Goal: Browse casually: Explore the website without a specific task or goal

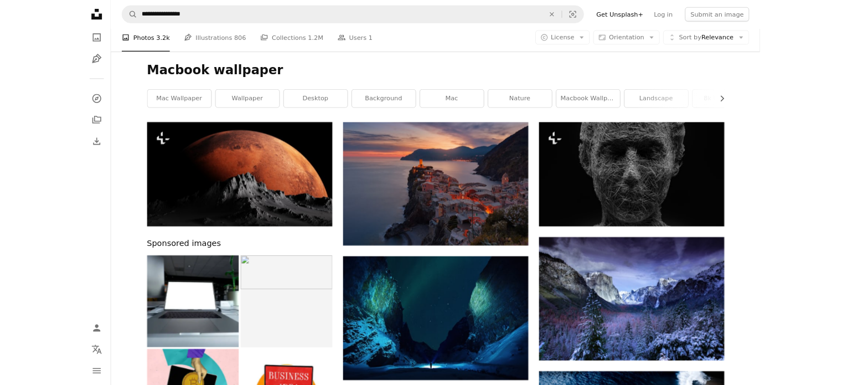
scroll to position [6661, 0]
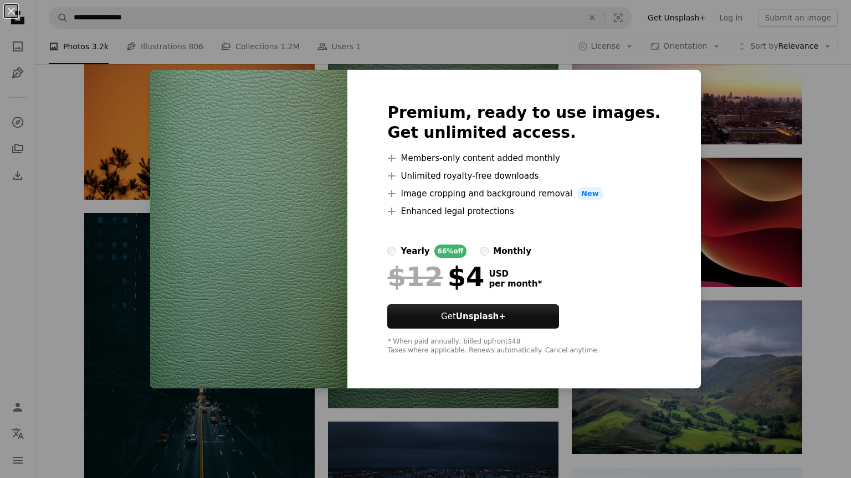
click at [697, 72] on div "An X shape Premium, ready to use images. Get unlimited access. A plus sign Memb…" at bounding box center [425, 239] width 851 height 478
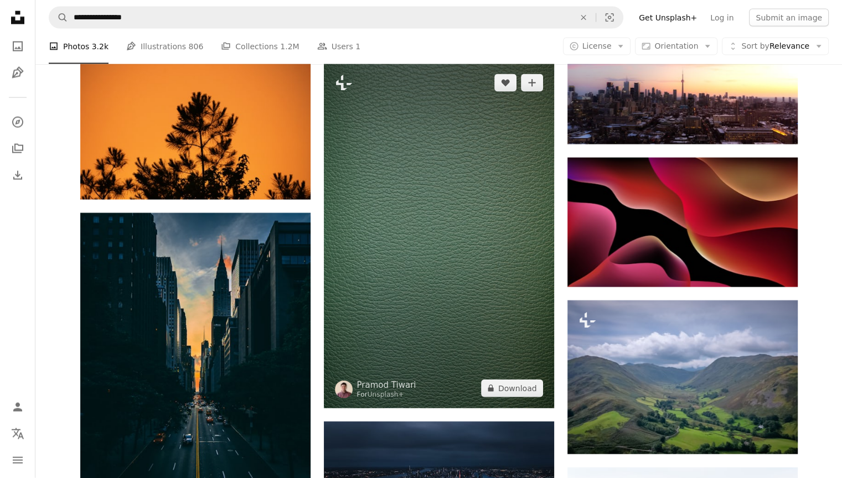
click at [441, 192] on img at bounding box center [439, 236] width 230 height 346
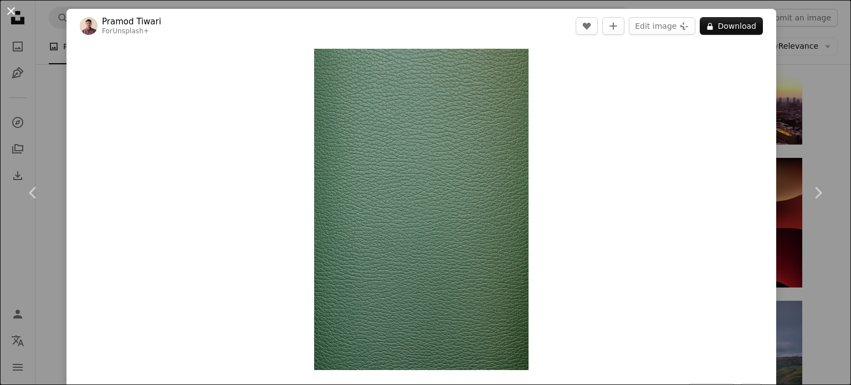
click at [9, 7] on button "An X shape" at bounding box center [10, 10] width 13 height 13
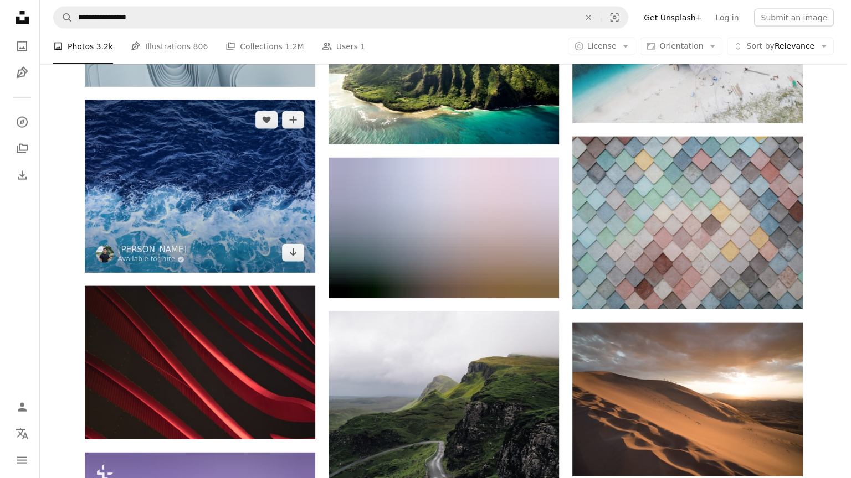
scroll to position [15226, 0]
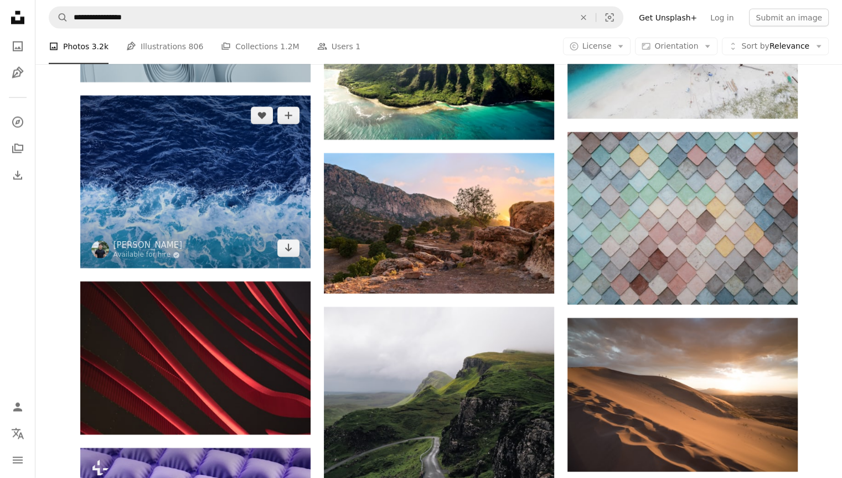
click at [179, 148] on img at bounding box center [195, 182] width 230 height 173
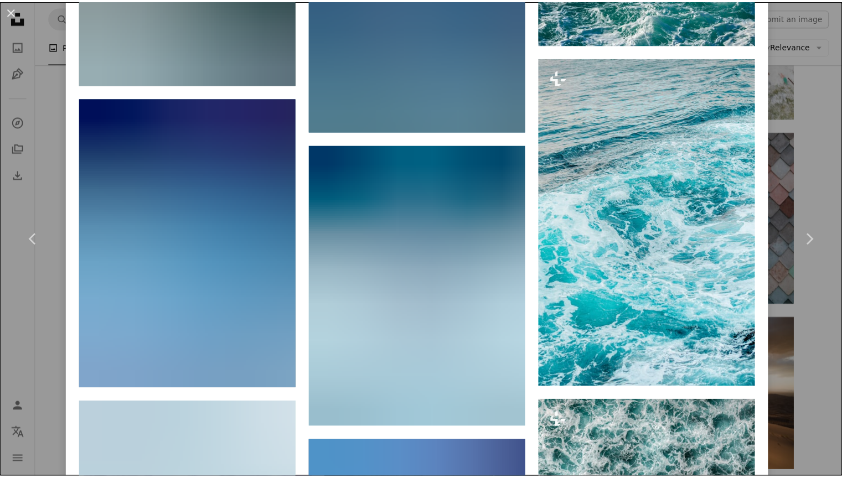
scroll to position [3982, 0]
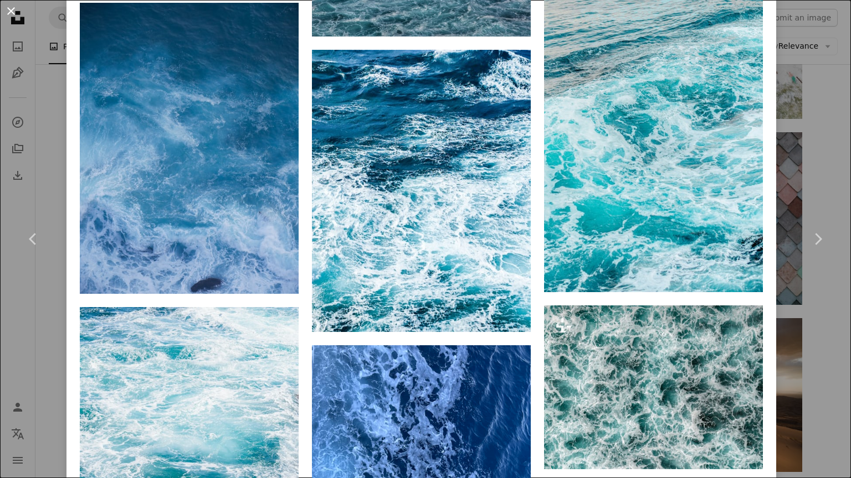
click at [9, 8] on button "An X shape" at bounding box center [10, 10] width 13 height 13
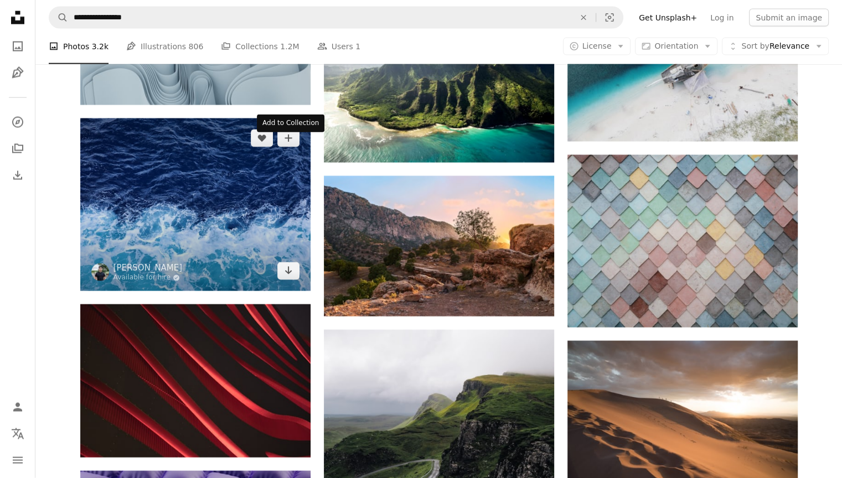
scroll to position [14967, 0]
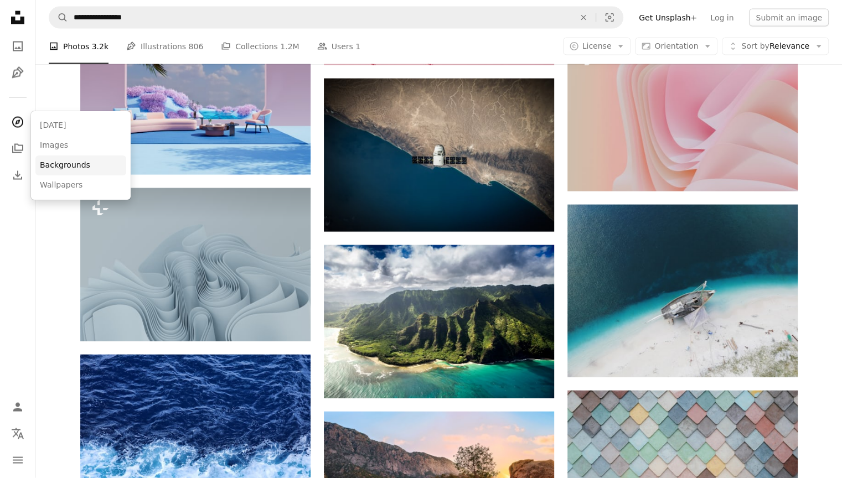
click at [67, 166] on link "Backgrounds" at bounding box center [80, 166] width 91 height 20
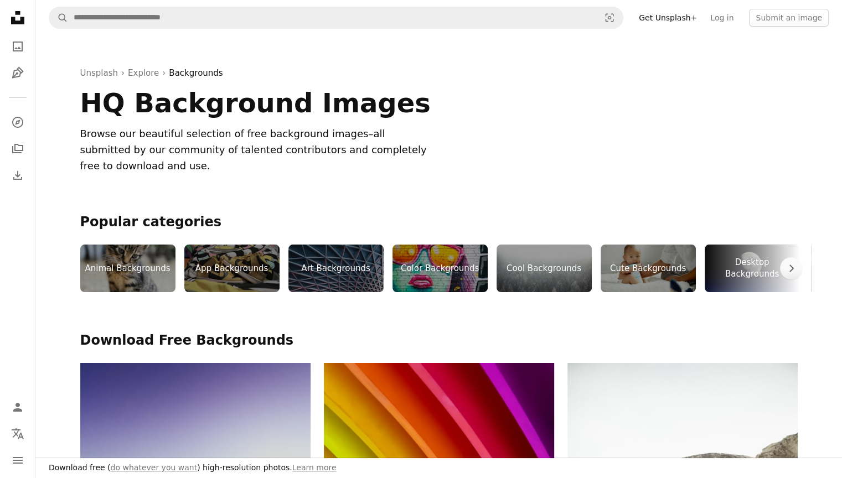
click at [729, 246] on div "Desktop Backgrounds" at bounding box center [752, 269] width 95 height 48
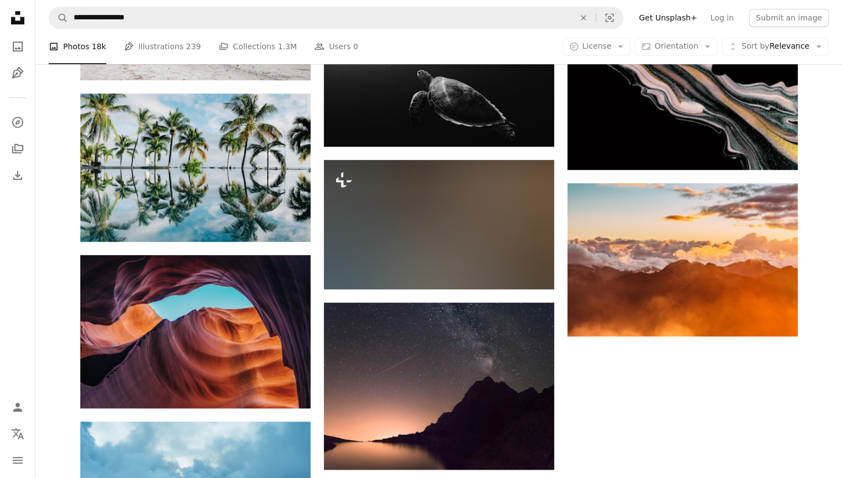
scroll to position [802, 0]
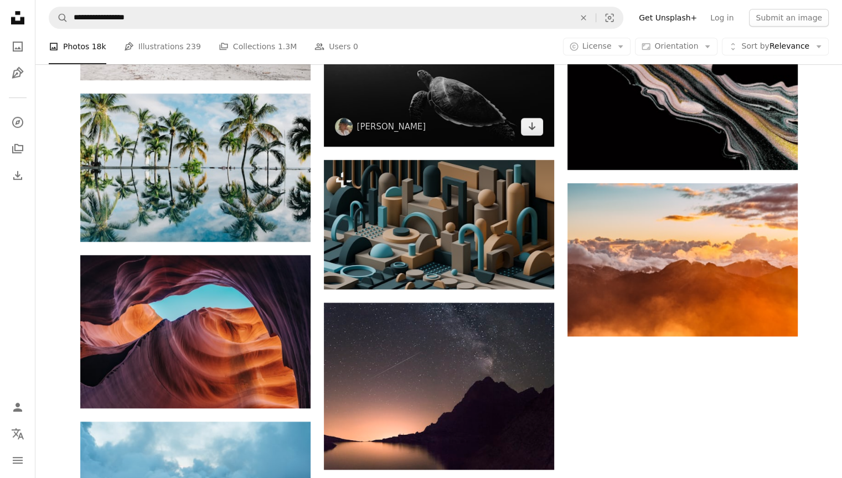
click at [405, 86] on img at bounding box center [439, 82] width 230 height 130
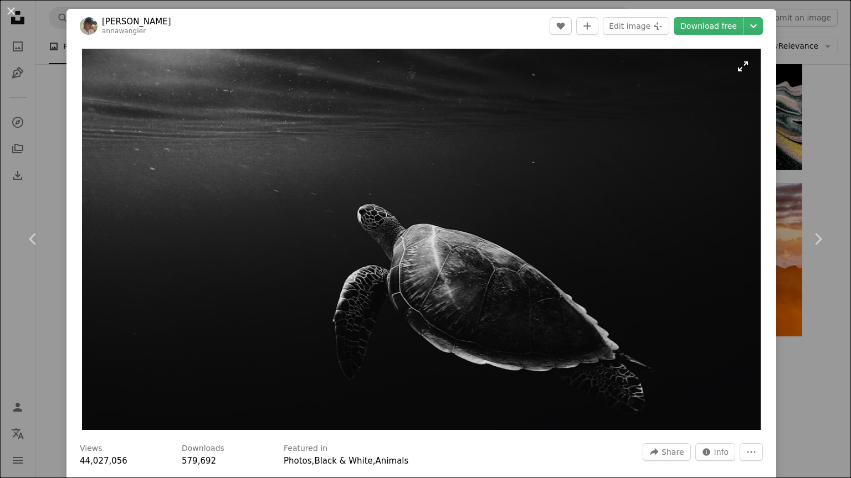
click at [735, 71] on img "Zoom in on this image" at bounding box center [421, 240] width 678 height 382
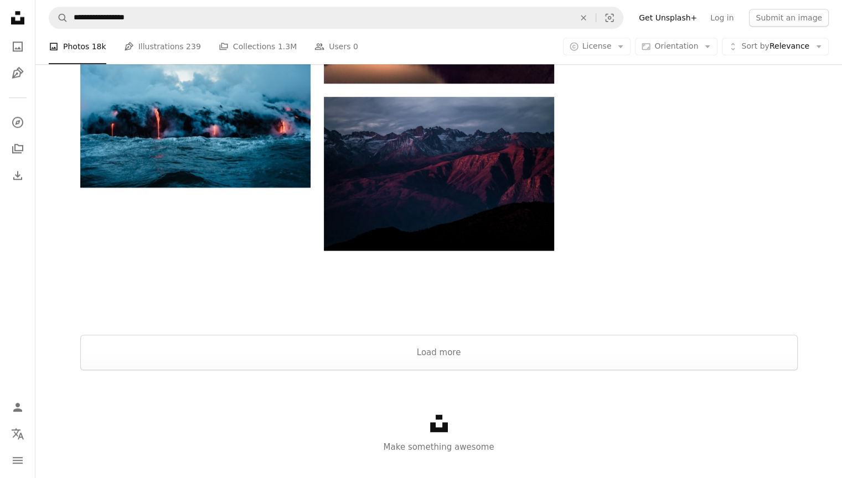
scroll to position [1189, 0]
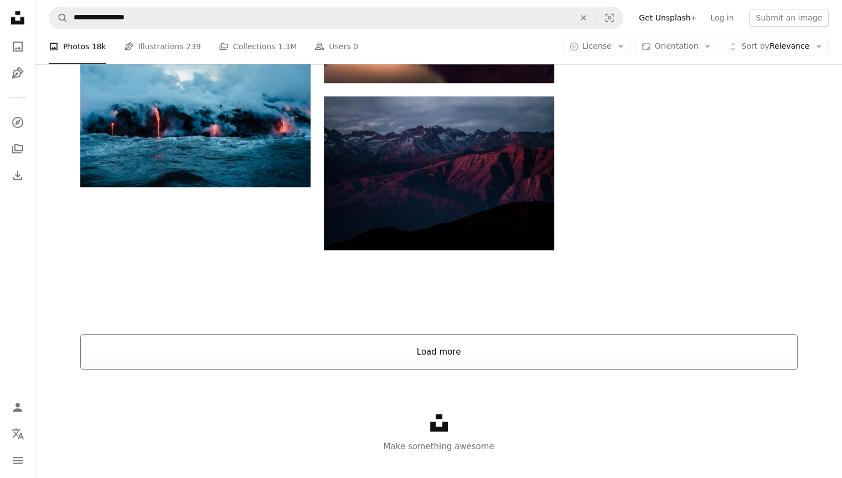
click at [446, 342] on button "Load more" at bounding box center [439, 352] width 718 height 35
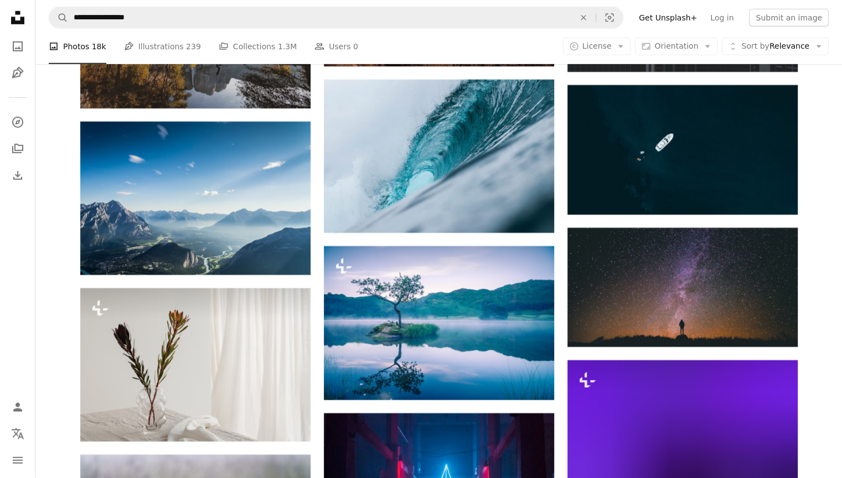
scroll to position [7900, 0]
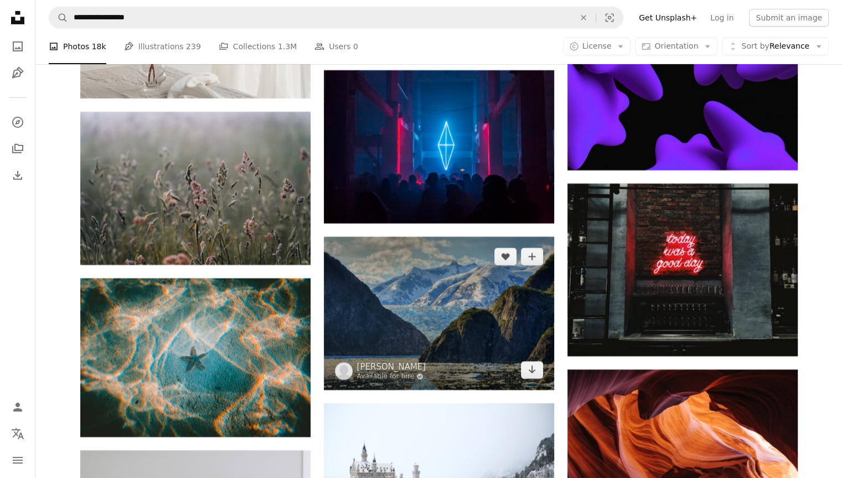
click at [440, 368] on img at bounding box center [439, 313] width 230 height 153
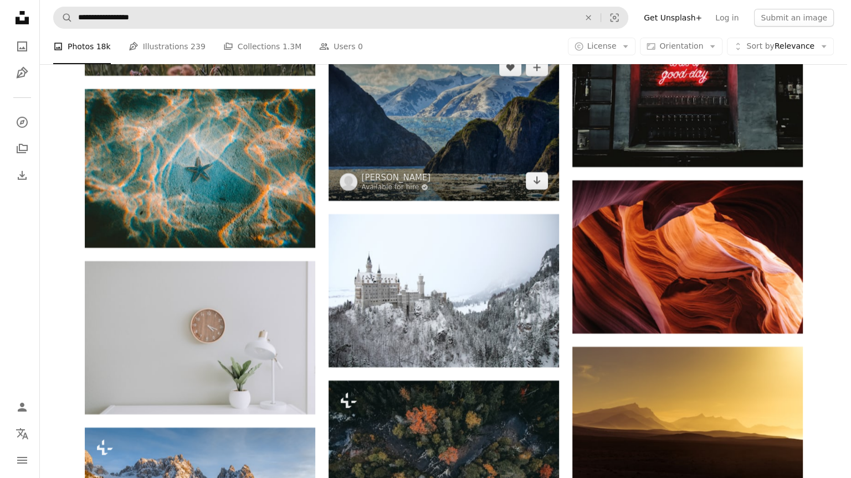
scroll to position [8267, 0]
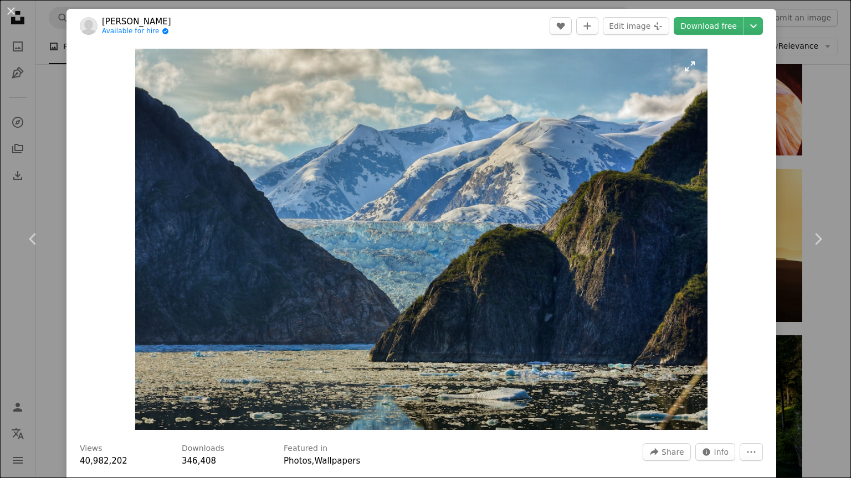
click at [689, 65] on img "Zoom in on this image" at bounding box center [421, 240] width 572 height 382
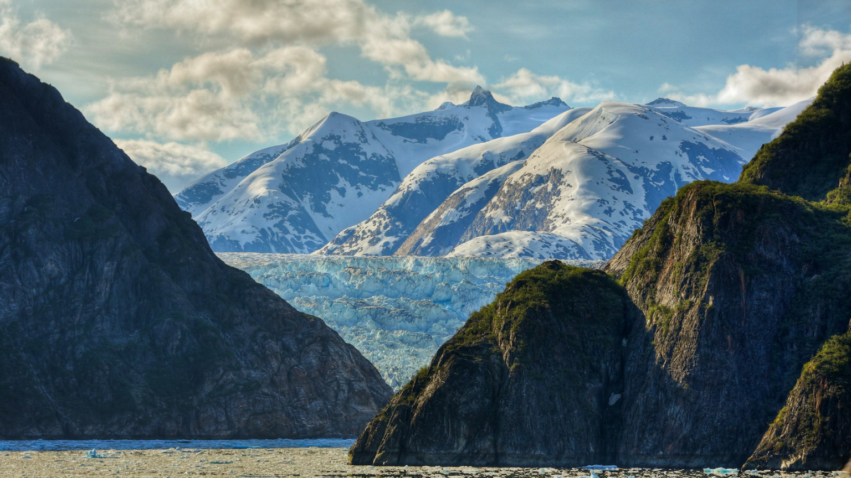
scroll to position [39, 0]
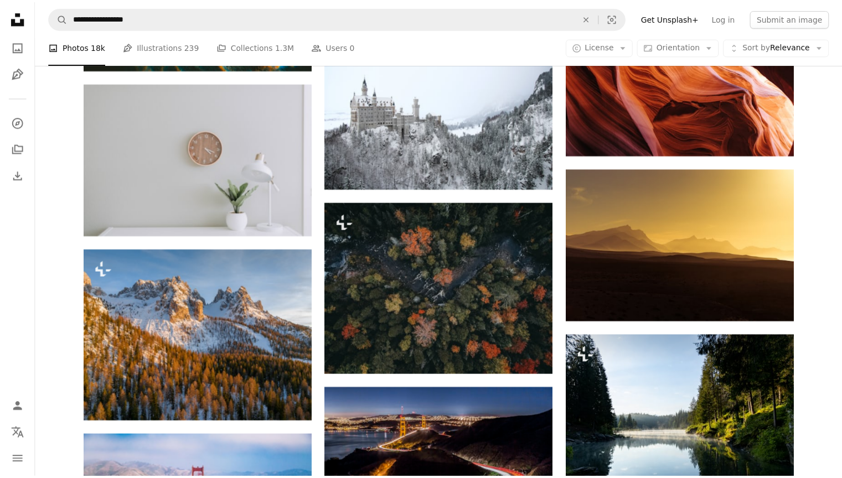
scroll to position [7900, 0]
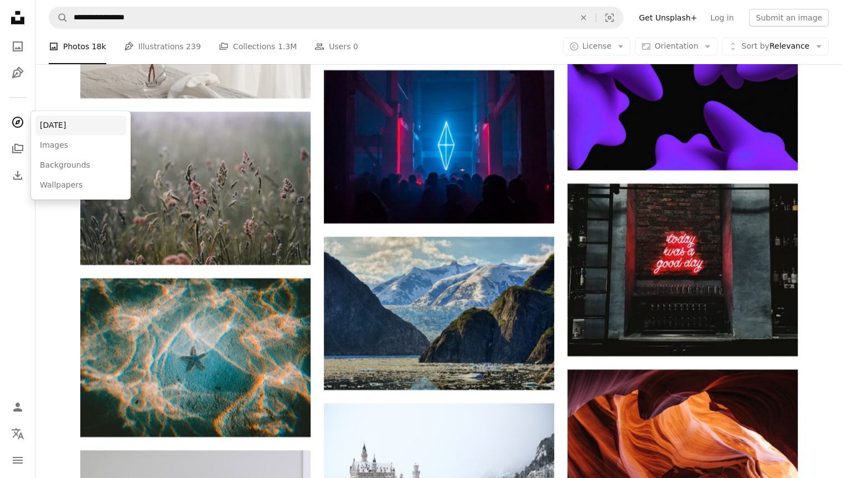
click at [78, 127] on link "[DATE]" at bounding box center [80, 126] width 91 height 20
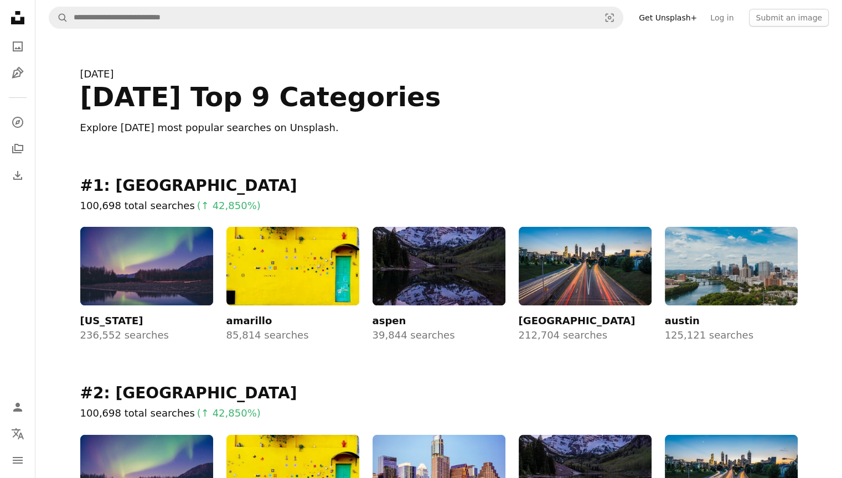
click at [296, 300] on img at bounding box center [293, 266] width 133 height 79
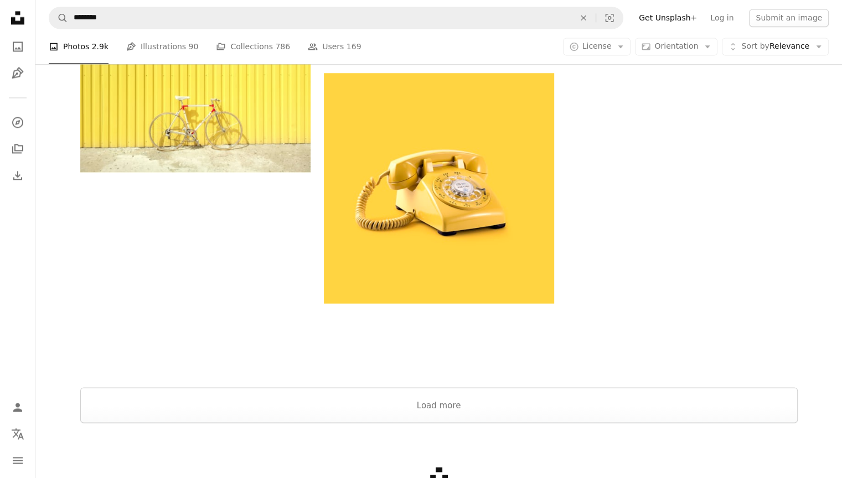
scroll to position [1866, 0]
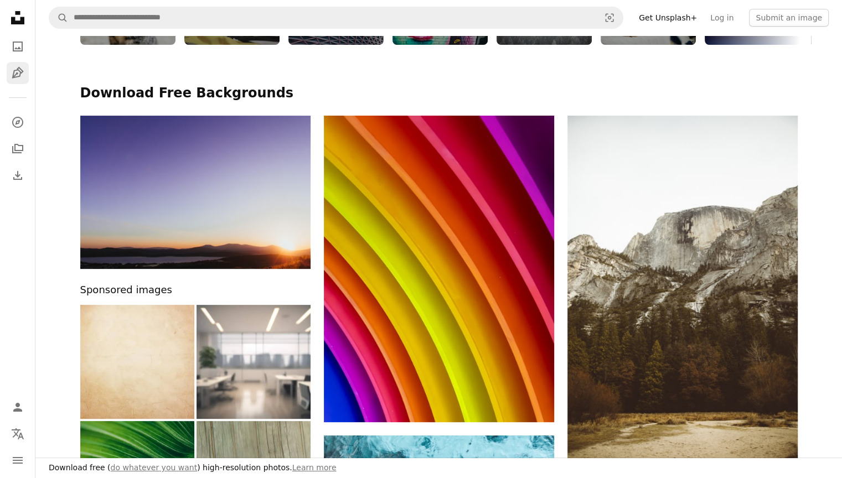
scroll to position [268, 0]
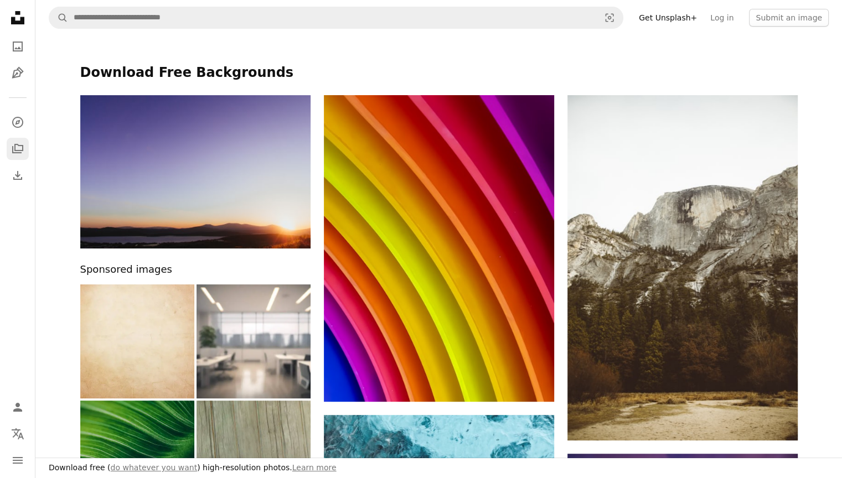
click at [16, 142] on icon "A stack of folders" at bounding box center [17, 148] width 13 height 13
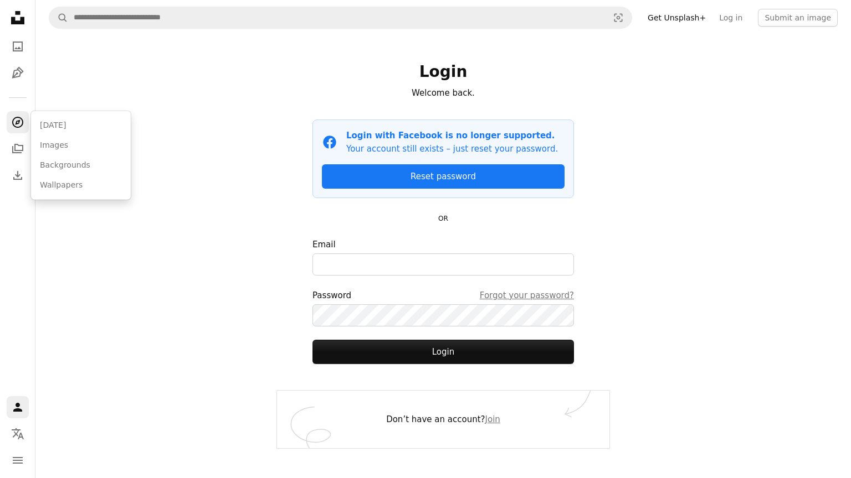
click at [20, 118] on icon "Explore" at bounding box center [17, 122] width 11 height 11
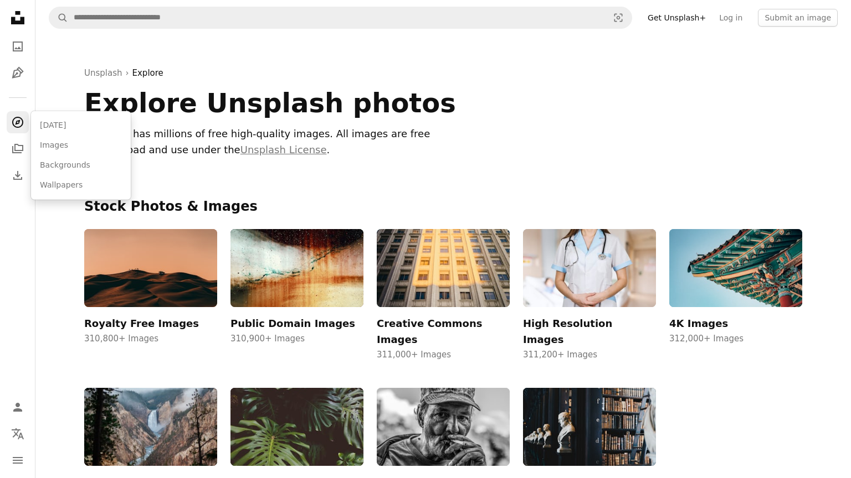
click at [59, 122] on link "[DATE]" at bounding box center [80, 126] width 91 height 20
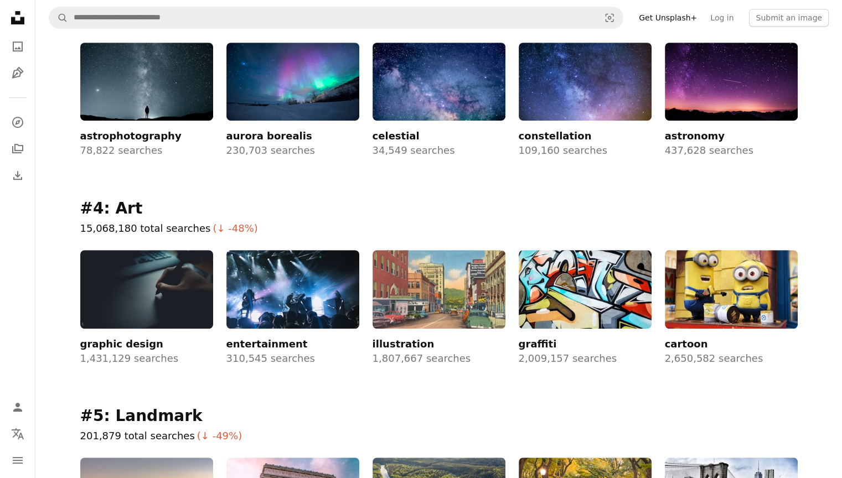
scroll to position [600, 0]
click at [724, 309] on img at bounding box center [731, 289] width 133 height 79
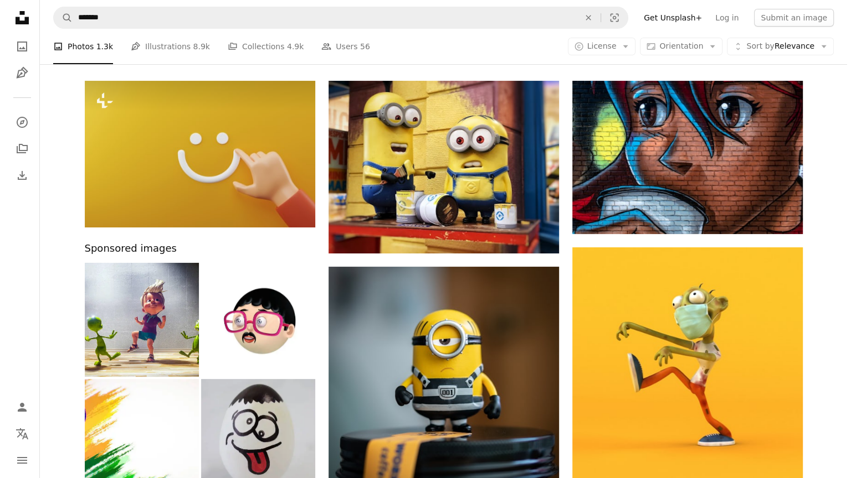
scroll to position [70, 0]
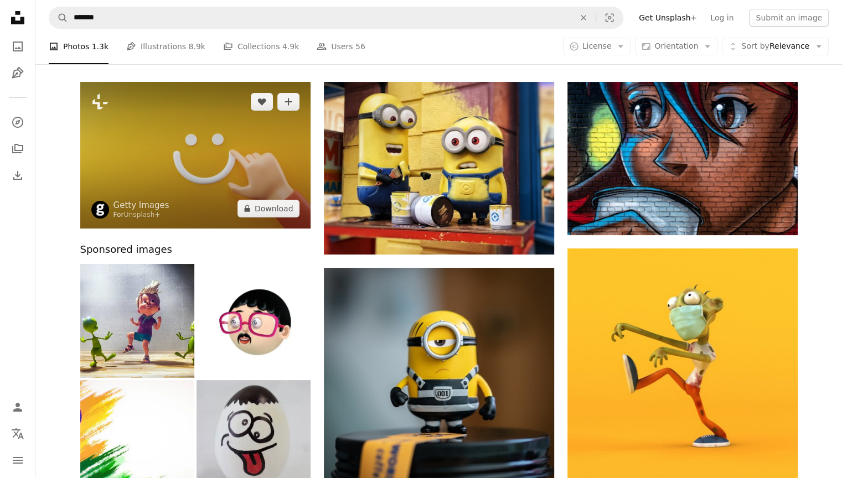
click at [225, 184] on img at bounding box center [195, 155] width 230 height 147
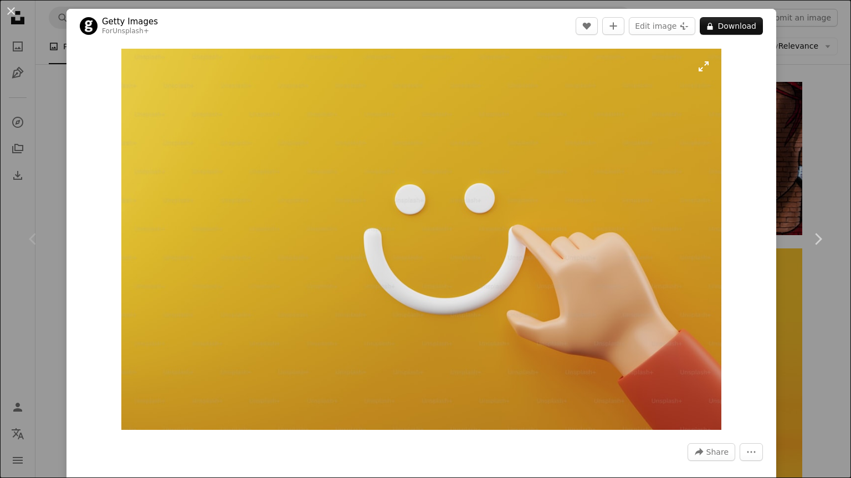
click at [699, 66] on img "Zoom in on this image" at bounding box center [421, 240] width 600 height 382
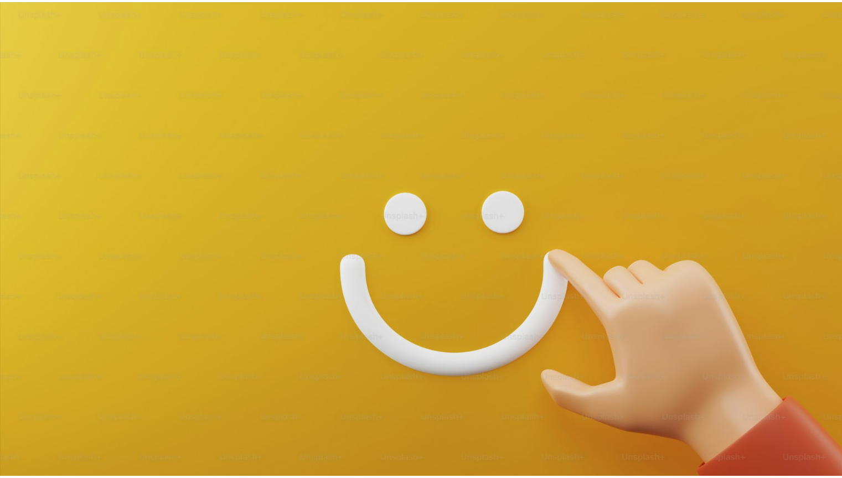
scroll to position [26, 0]
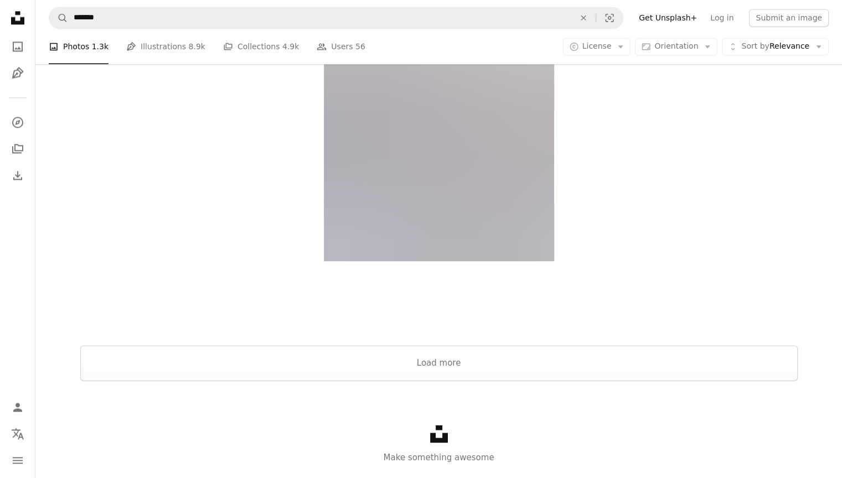
scroll to position [1604, 0]
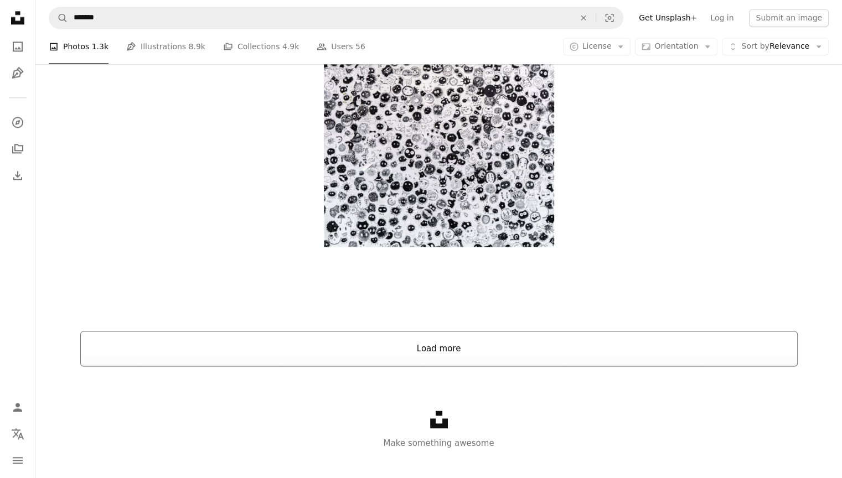
click at [589, 352] on button "Load more" at bounding box center [439, 348] width 718 height 35
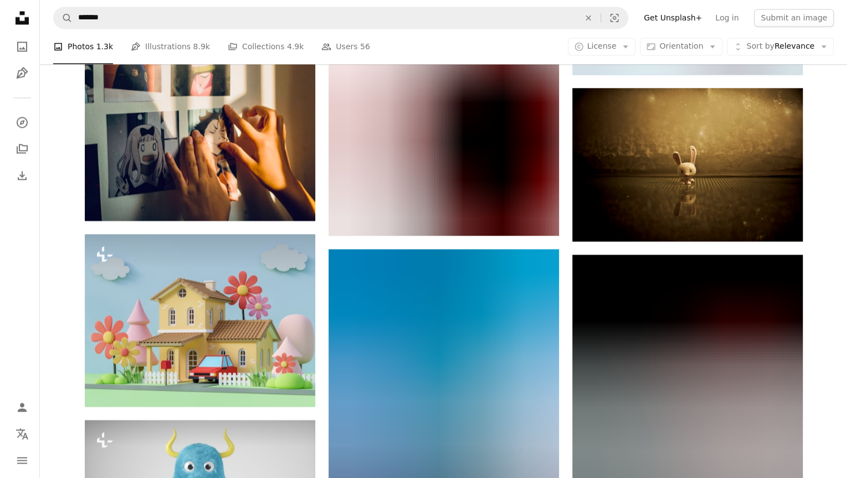
scroll to position [1938, 0]
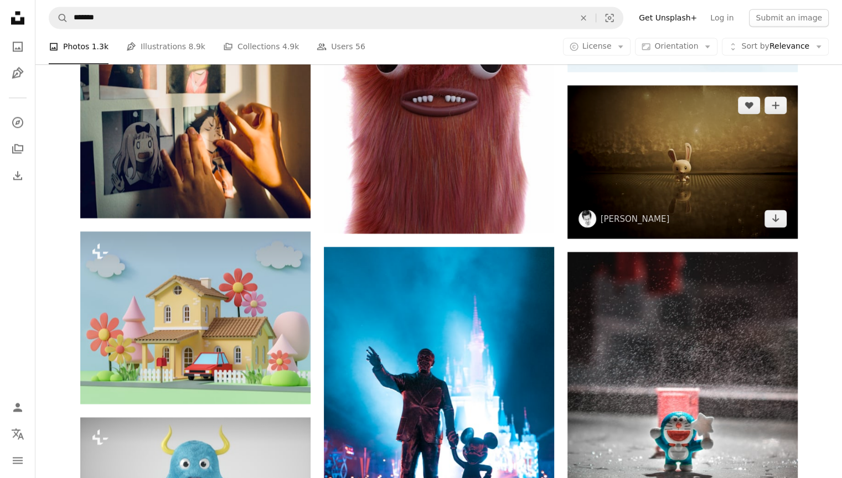
click at [661, 183] on img at bounding box center [683, 161] width 230 height 153
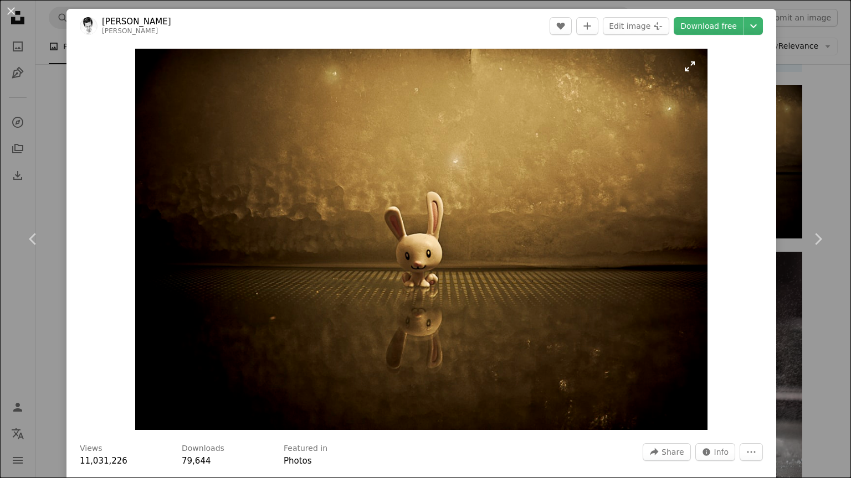
click at [686, 69] on img "Zoom in on this image" at bounding box center [421, 240] width 573 height 382
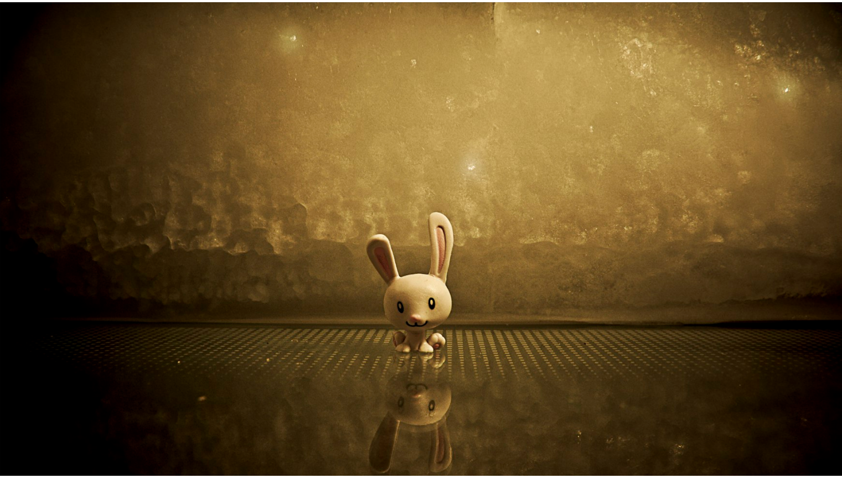
scroll to position [39, 0]
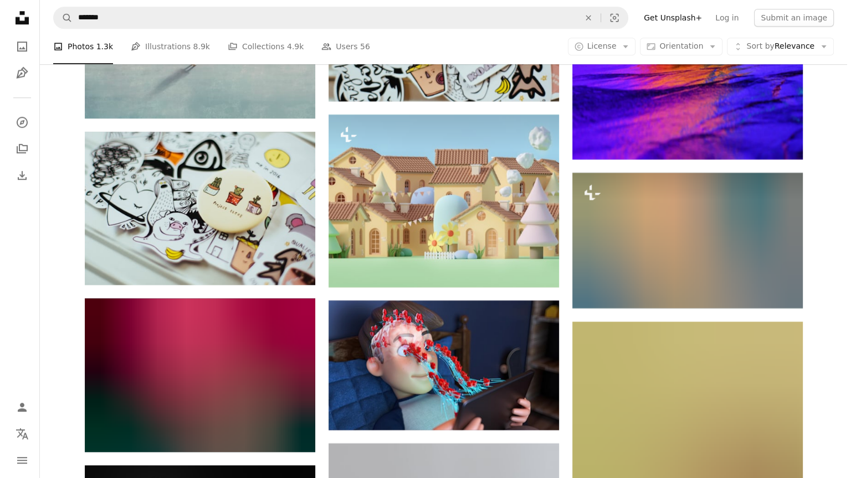
scroll to position [5230, 0]
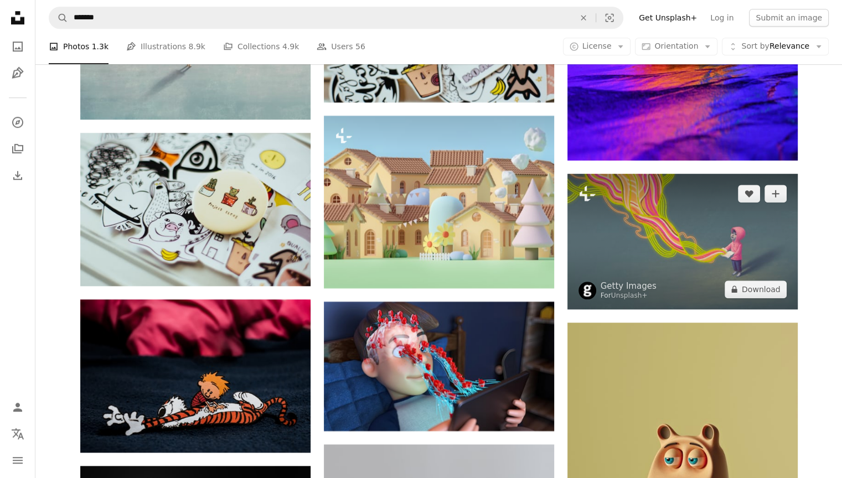
click at [670, 235] on img at bounding box center [683, 242] width 230 height 136
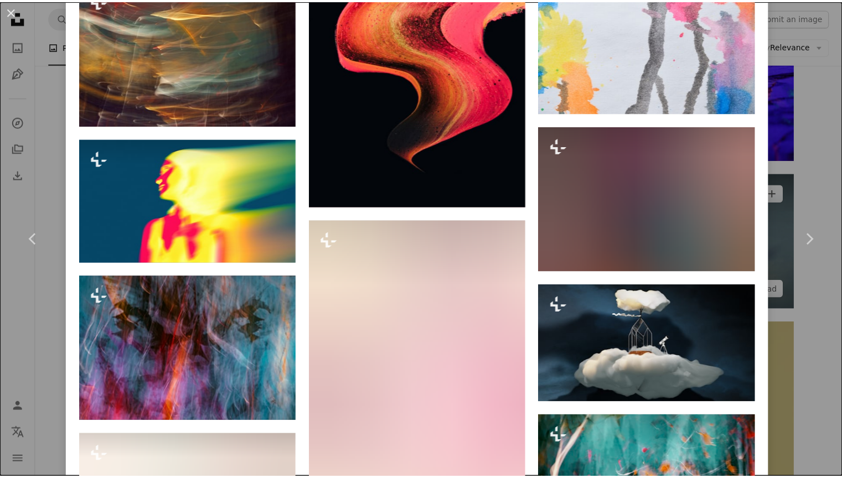
scroll to position [2430, 0]
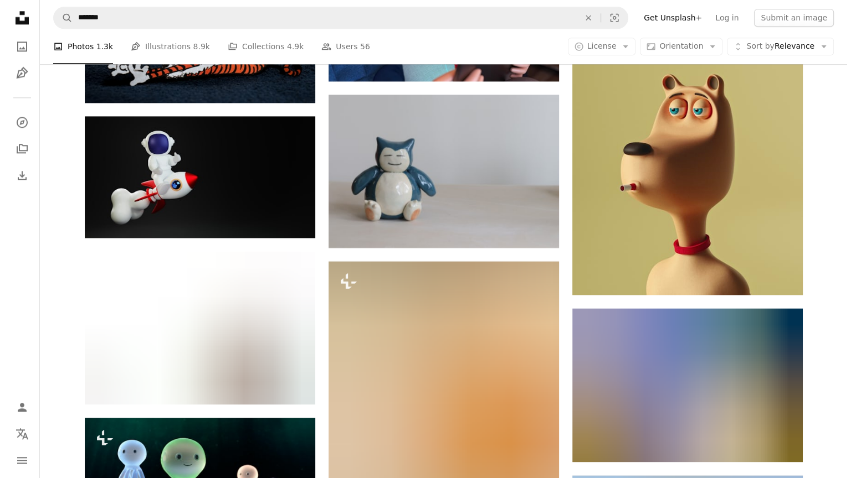
scroll to position [5580, 0]
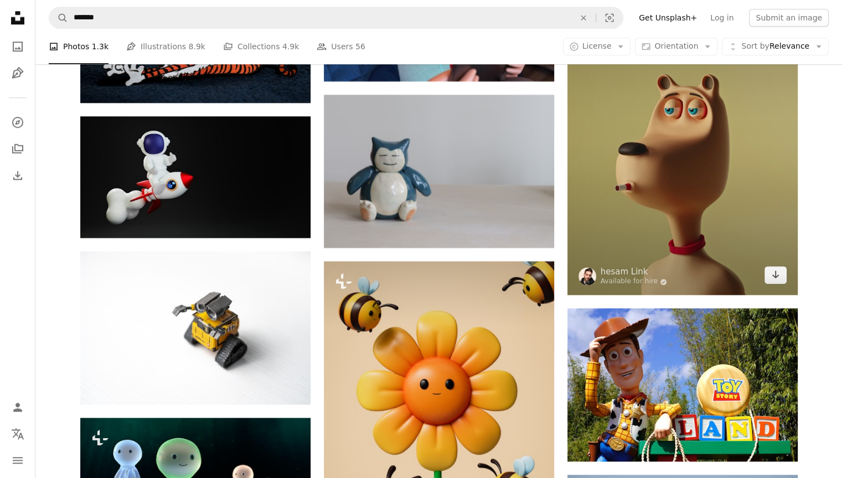
click at [708, 179] on img at bounding box center [683, 134] width 230 height 322
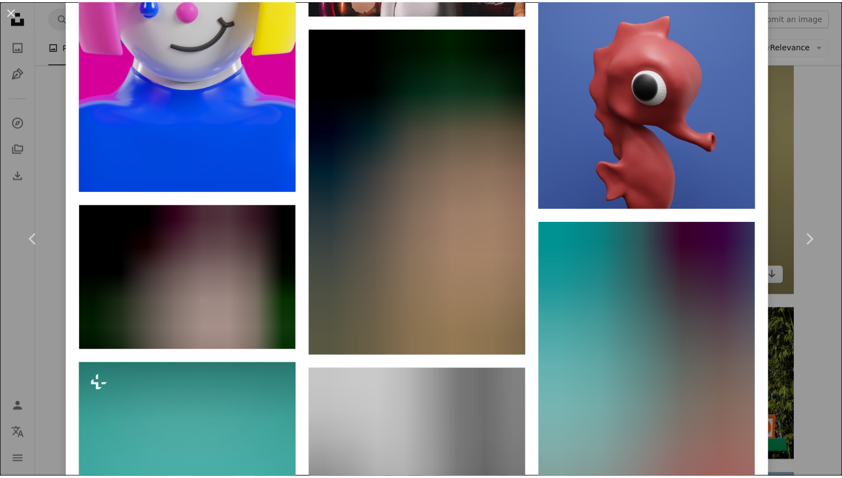
scroll to position [2412, 0]
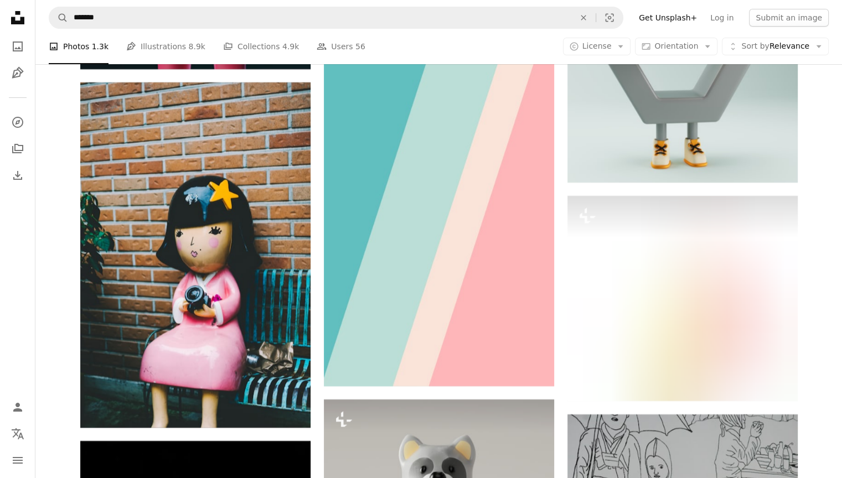
scroll to position [8426, 0]
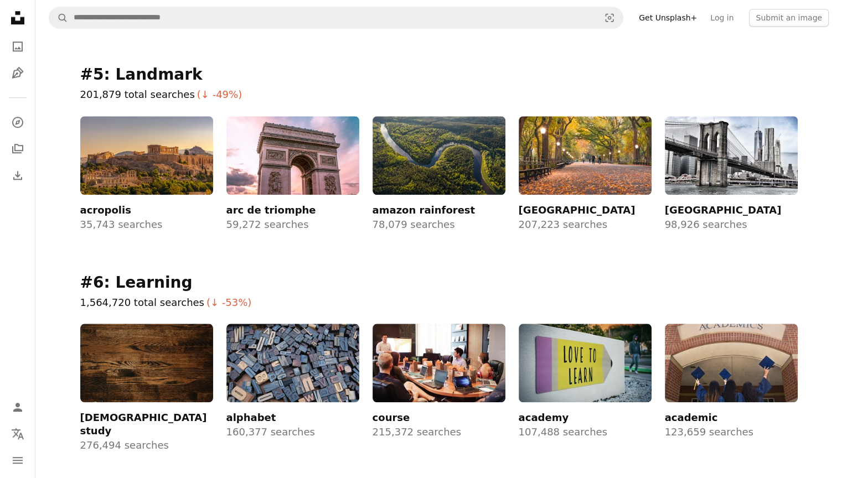
scroll to position [943, 0]
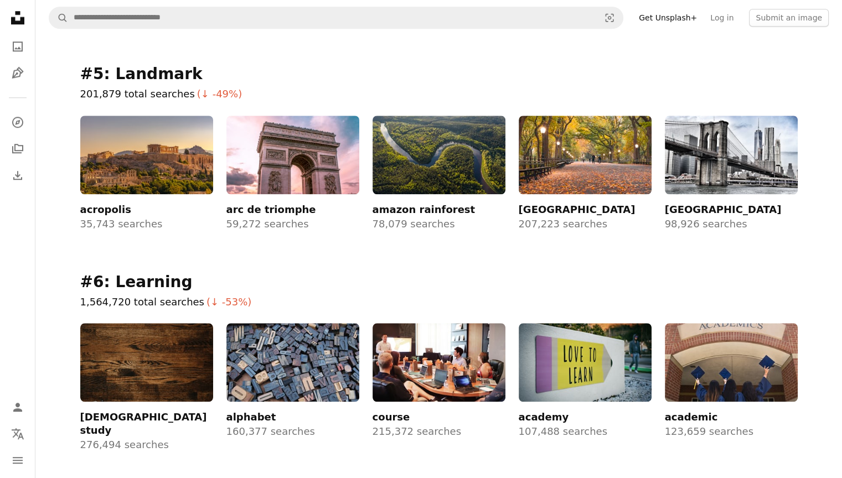
click at [721, 181] on img at bounding box center [731, 155] width 133 height 79
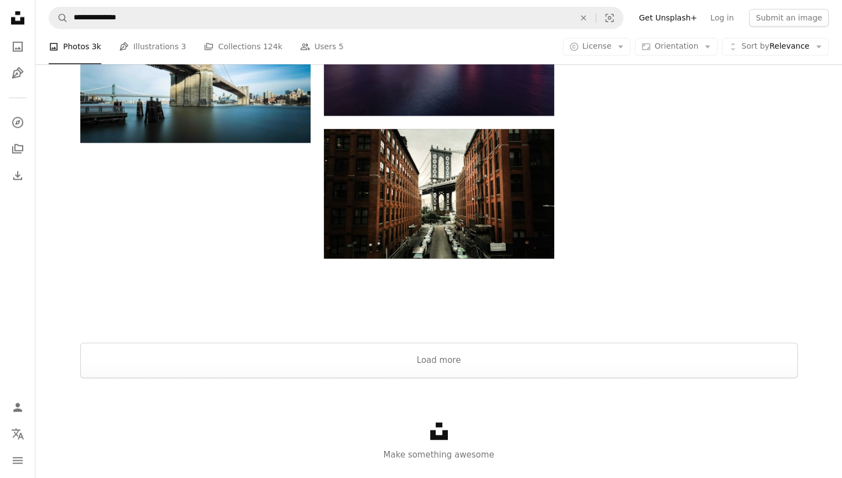
scroll to position [1597, 0]
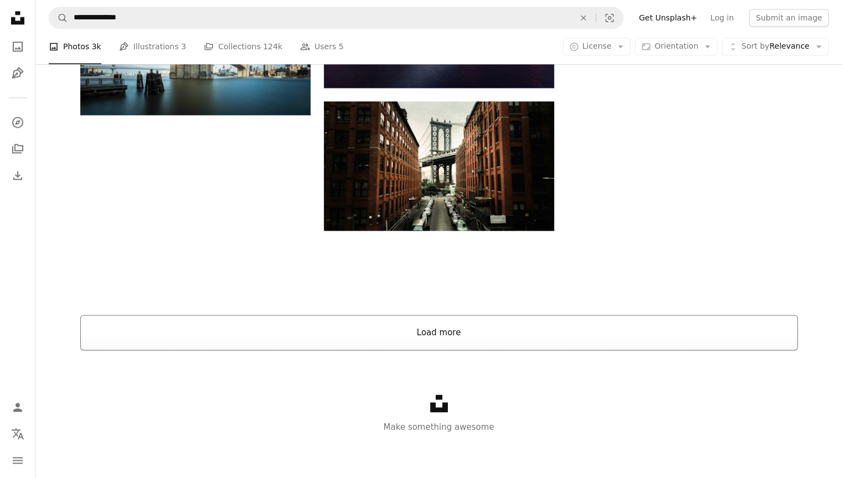
click at [629, 335] on button "Load more" at bounding box center [439, 332] width 718 height 35
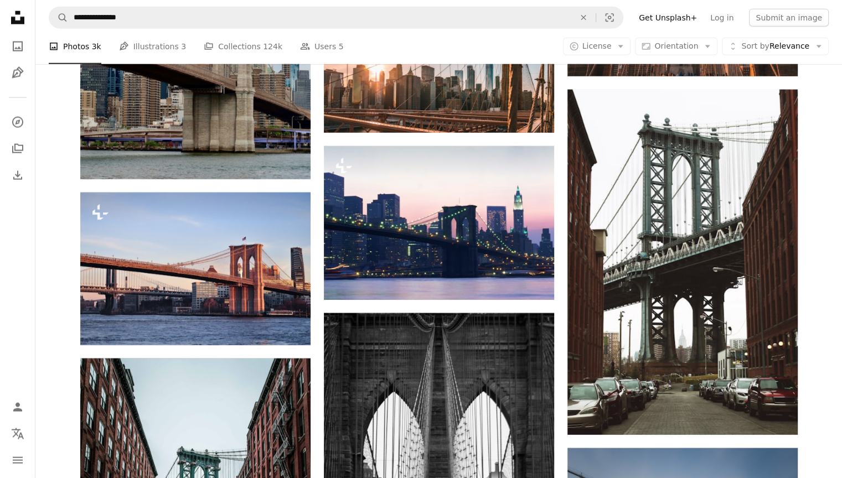
scroll to position [2694, 0]
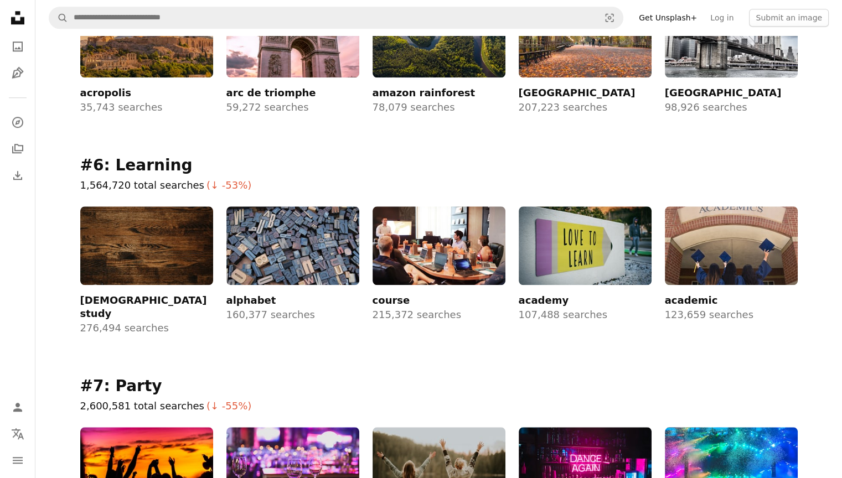
scroll to position [1060, 0]
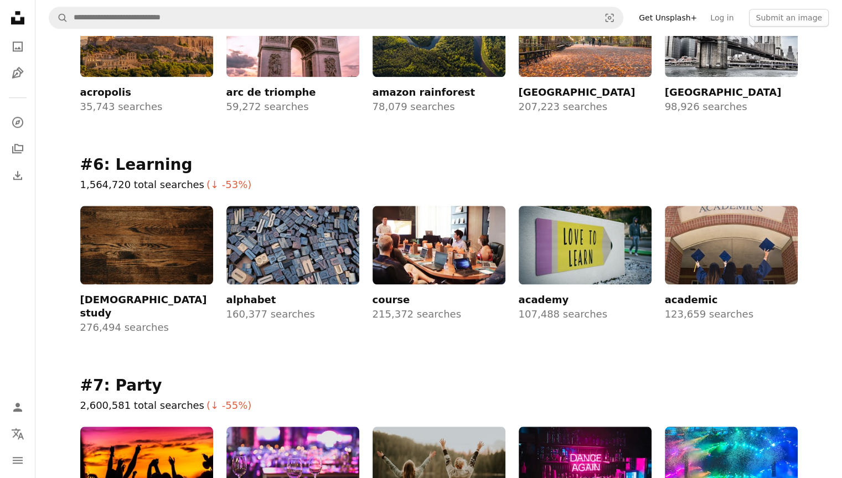
click at [129, 230] on img at bounding box center [146, 245] width 133 height 79
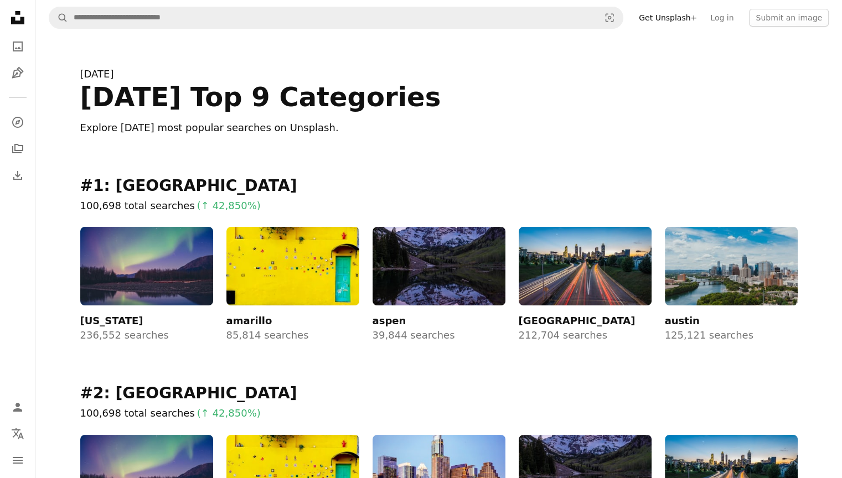
click at [98, 282] on img at bounding box center [146, 266] width 133 height 79
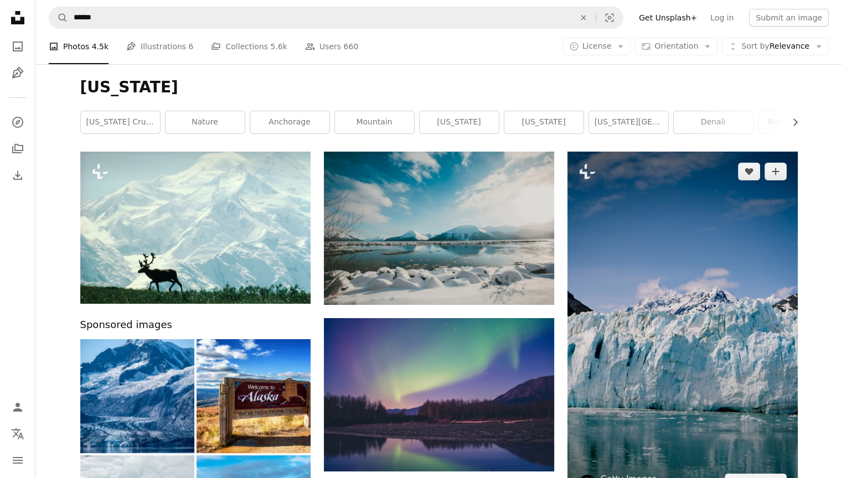
click at [665, 281] on img at bounding box center [683, 327] width 230 height 351
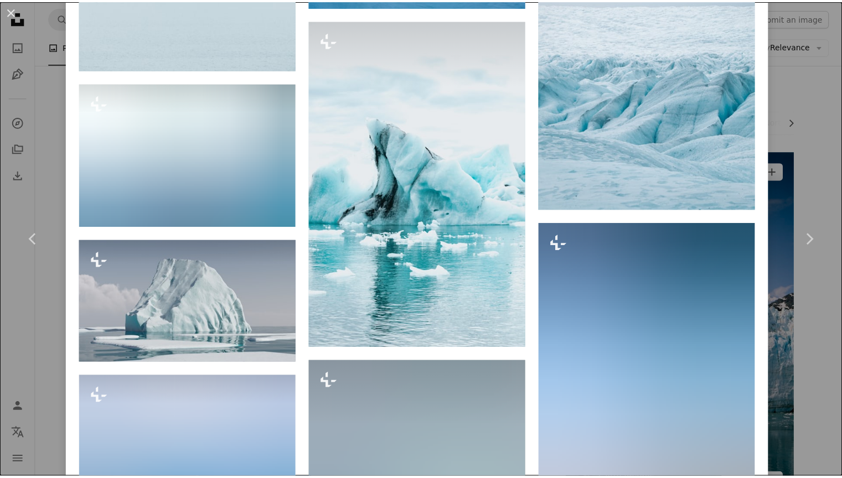
scroll to position [3336, 0]
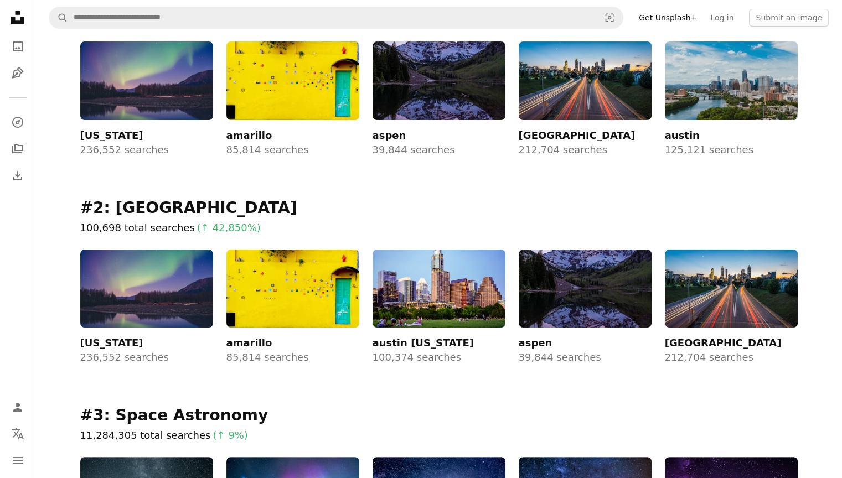
scroll to position [185, 0]
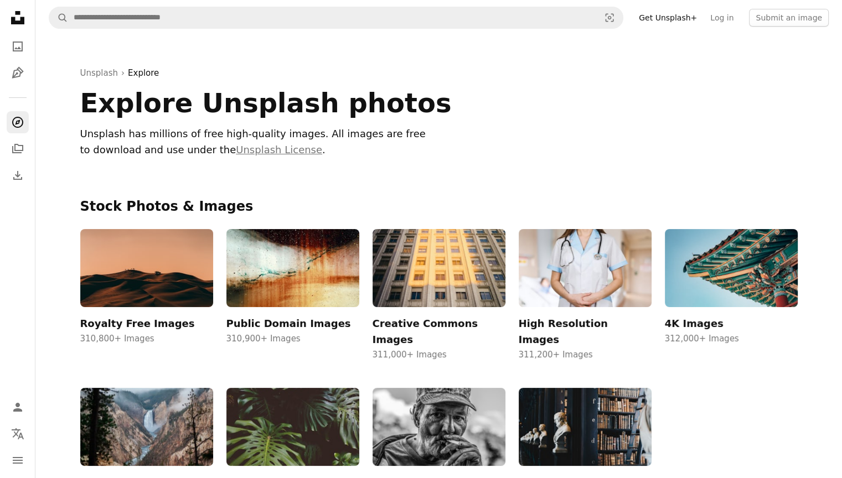
click at [17, 18] on icon "Unsplash logo Unsplash Home" at bounding box center [18, 18] width 22 height 22
